Goal: Transaction & Acquisition: Purchase product/service

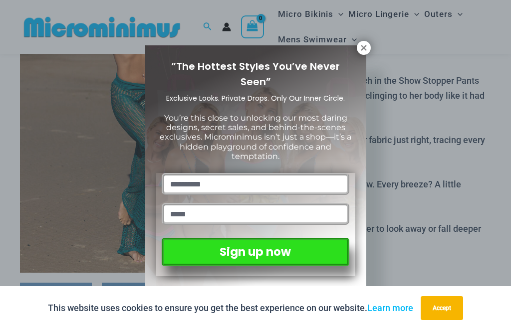
scroll to position [168, 0]
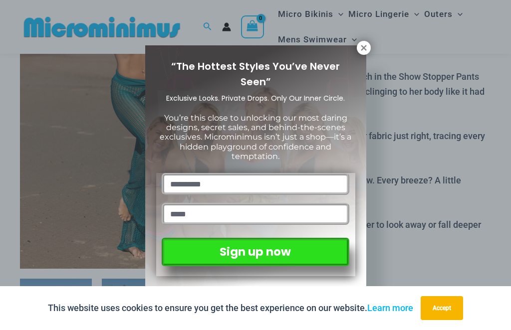
click at [365, 47] on icon at bounding box center [363, 47] width 5 height 5
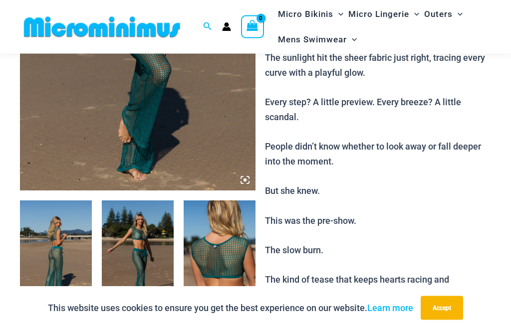
scroll to position [246, 0]
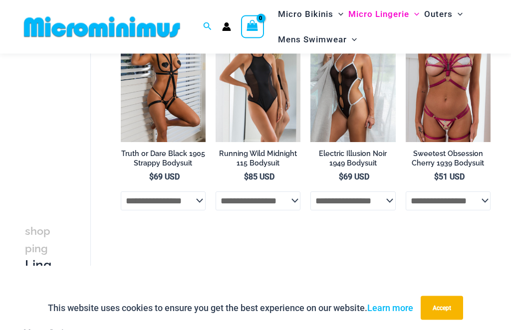
scroll to position [111, 0]
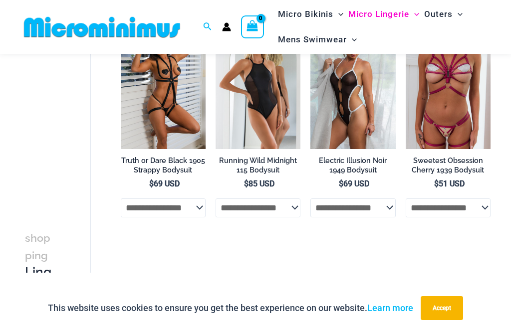
click at [267, 207] on select "**********" at bounding box center [257, 208] width 85 height 19
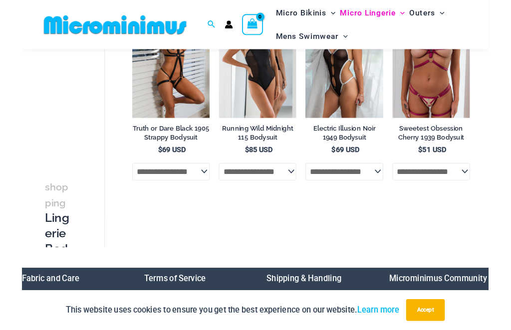
scroll to position [131, 0]
